Goal: Information Seeking & Learning: Learn about a topic

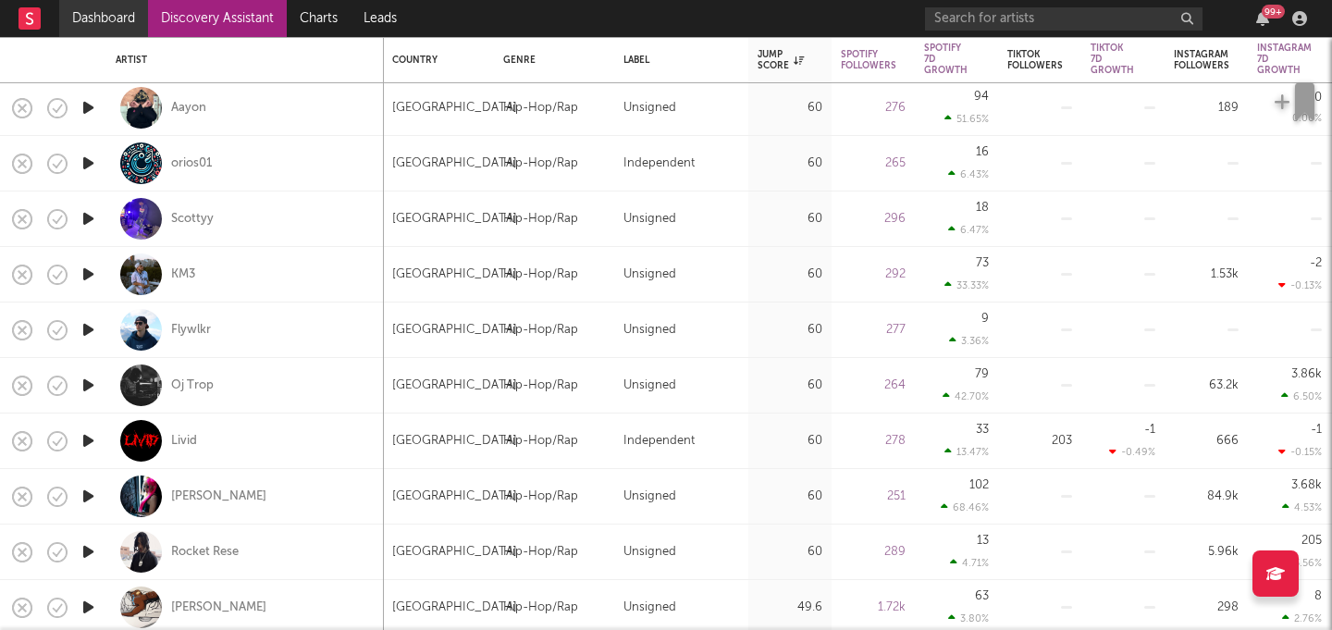
click at [105, 30] on link "Dashboard" at bounding box center [103, 18] width 89 height 37
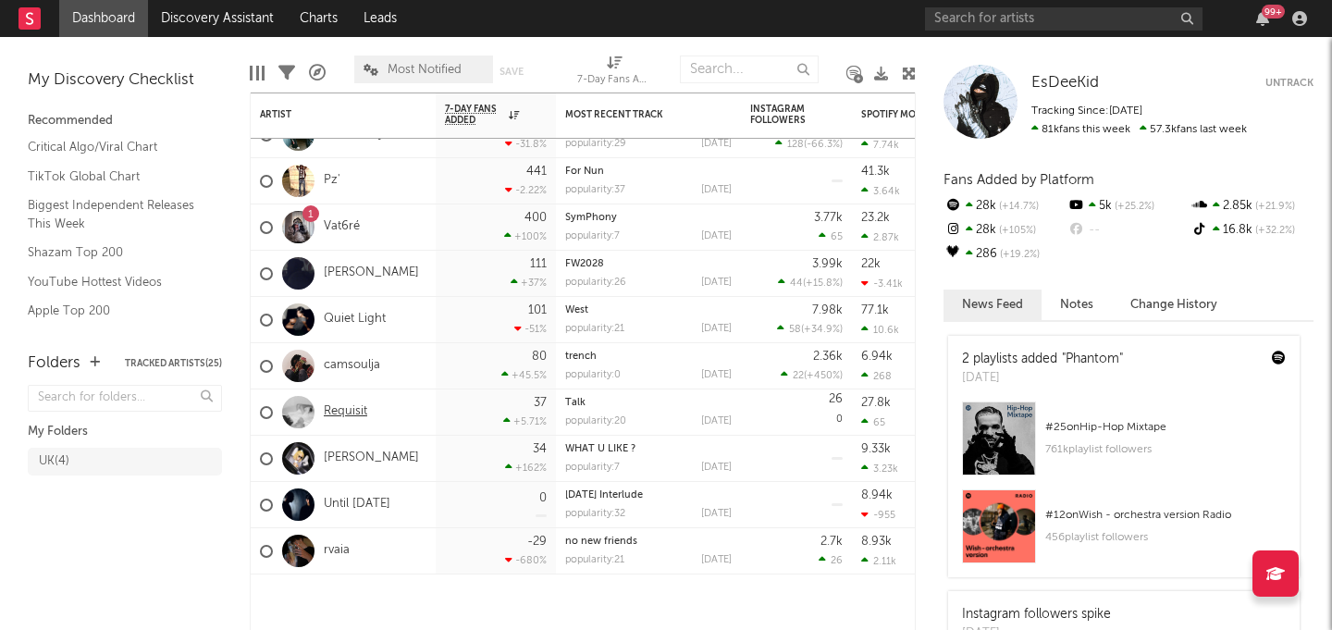
click at [347, 413] on link "Requisit" at bounding box center [345, 412] width 43 height 16
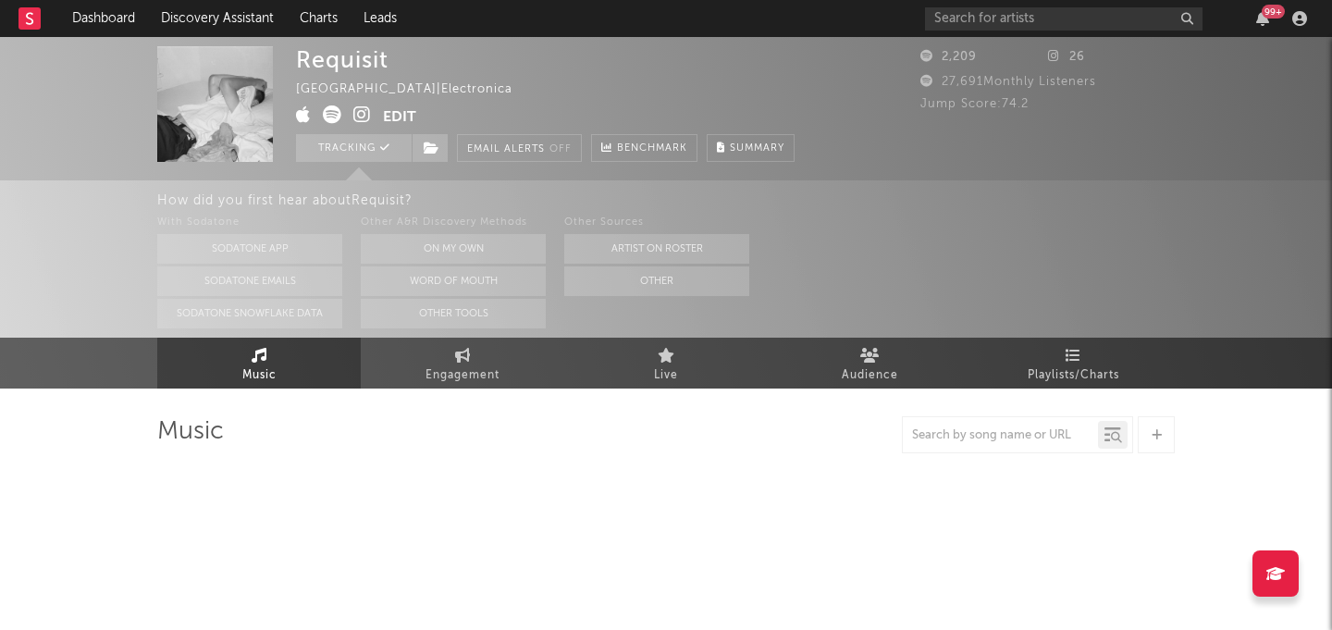
select select "1w"
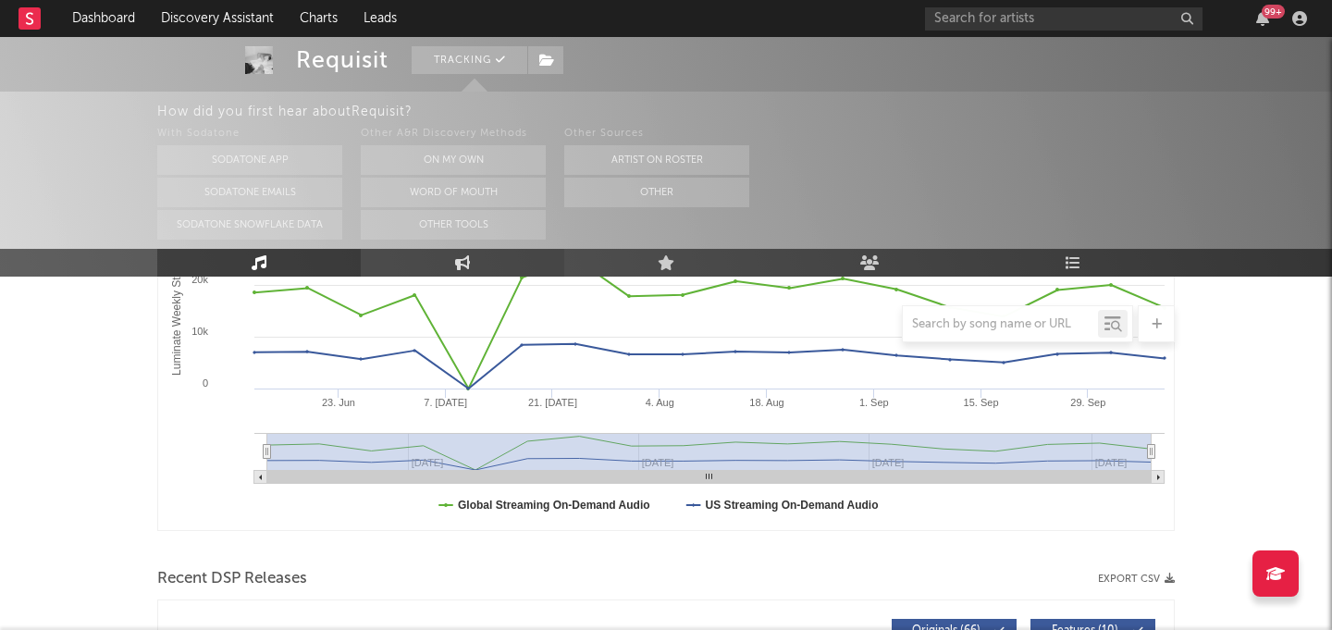
scroll to position [439, 0]
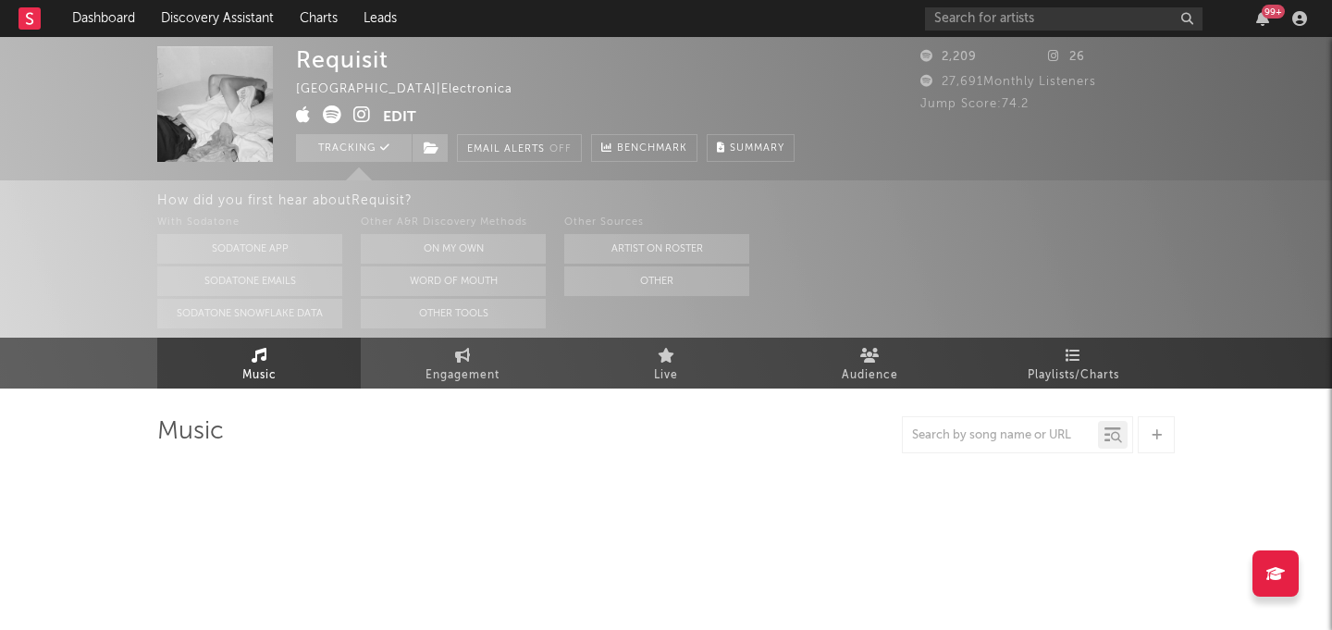
select select "1w"
